Goal: Task Accomplishment & Management: Use online tool/utility

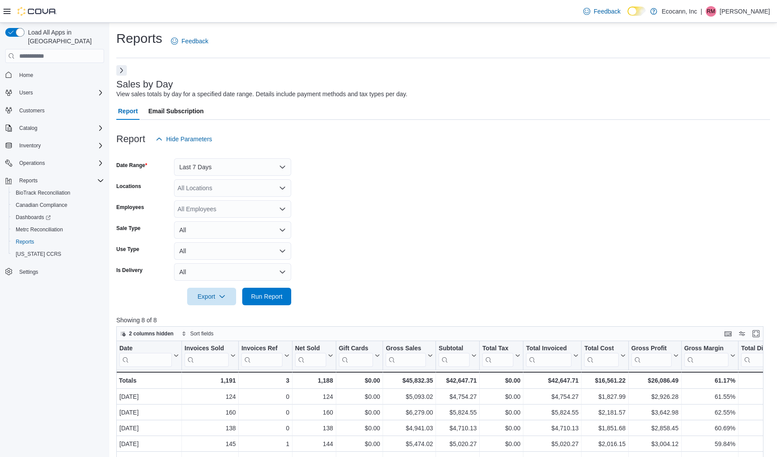
scroll to position [158, 0]
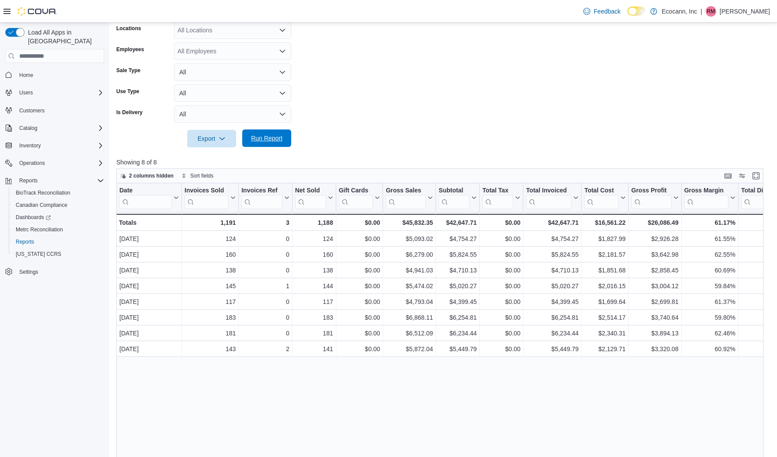
click at [260, 139] on span "Run Report" at bounding box center [266, 138] width 31 height 9
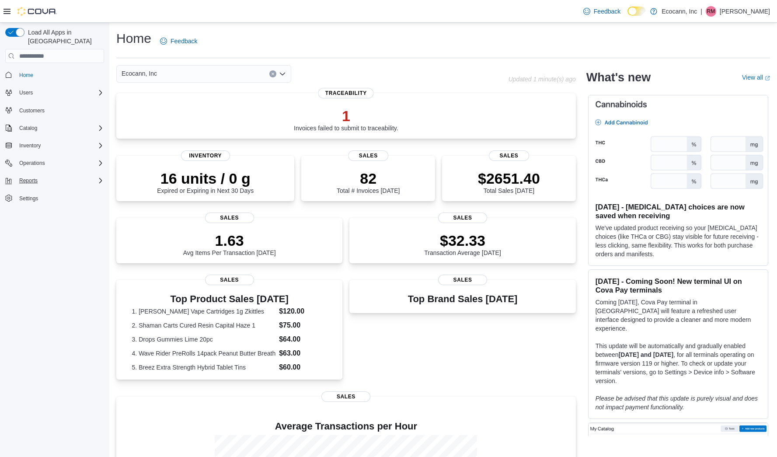
click at [49, 176] on div "Reports" at bounding box center [60, 180] width 88 height 10
click at [43, 236] on div "Reports" at bounding box center [58, 241] width 92 height 10
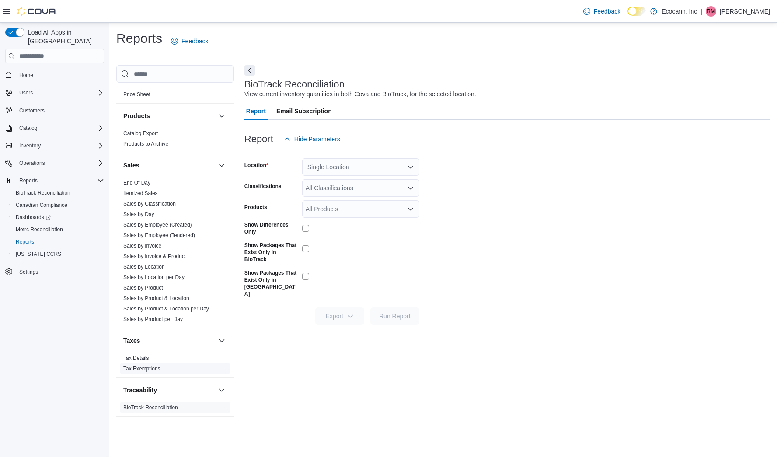
scroll to position [539, 0]
click at [152, 211] on link "Sales by Day" at bounding box center [138, 214] width 31 height 6
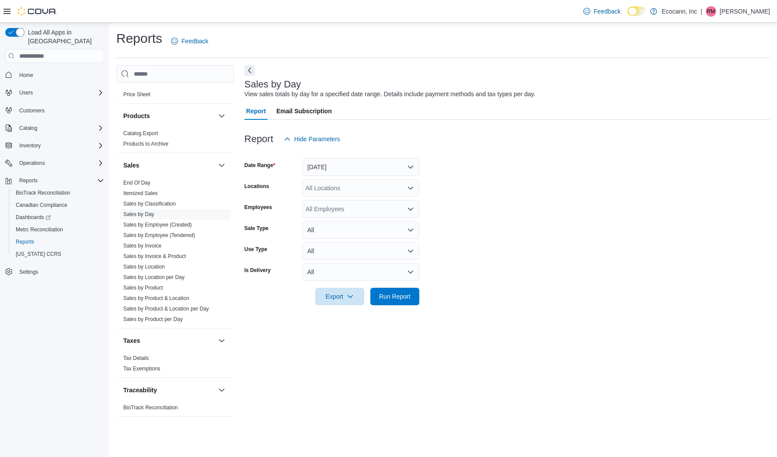
click at [375, 162] on button "[DATE]" at bounding box center [360, 166] width 117 height 17
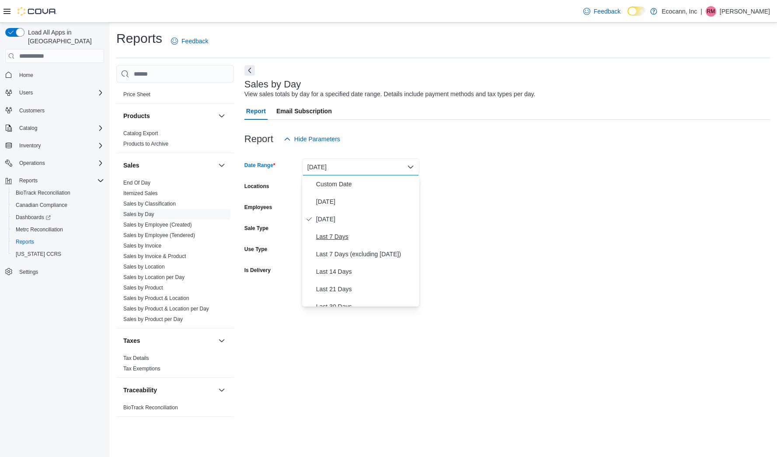
click at [345, 239] on span "Last 7 Days" at bounding box center [366, 236] width 100 height 10
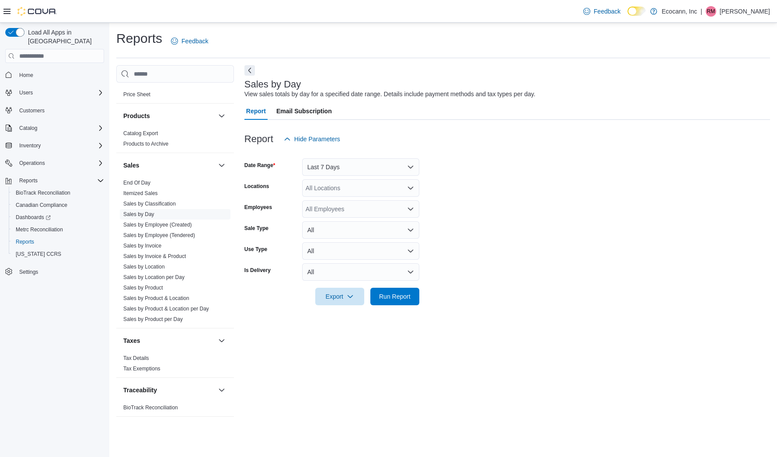
click at [396, 286] on div at bounding box center [506, 284] width 525 height 7
click at [396, 288] on span "Run Report" at bounding box center [394, 295] width 38 height 17
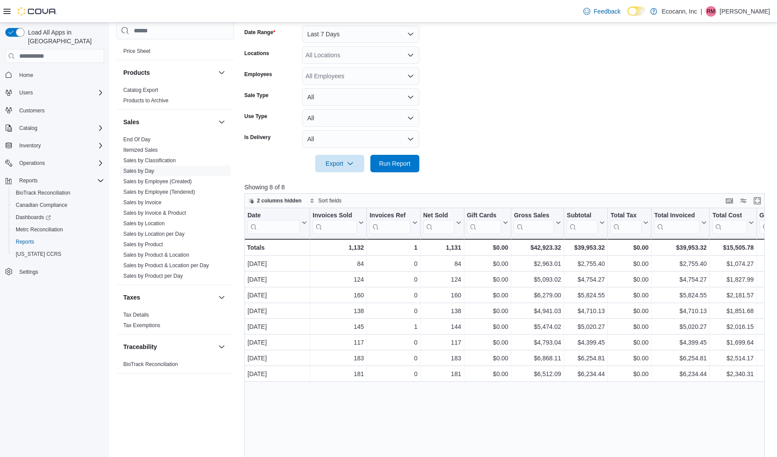
scroll to position [134, 0]
